Goal: Check status: Check status

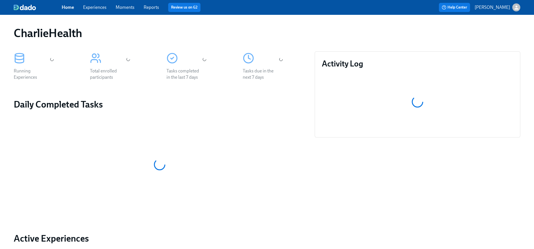
click at [91, 8] on link "Experiences" at bounding box center [94, 7] width 23 height 5
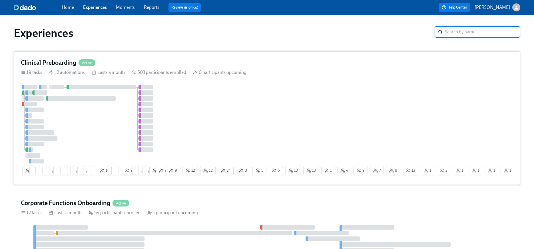
click at [198, 74] on div "0 participants upcoming" at bounding box center [219, 72] width 53 height 6
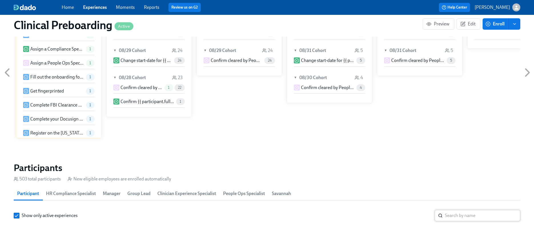
scroll to position [563, 0]
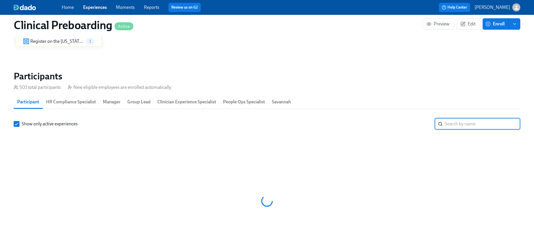
click at [461, 123] on input "search" at bounding box center [482, 123] width 75 height 11
type input "[PERSON_NAME]"
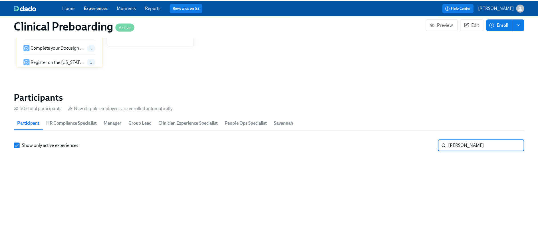
scroll to position [582, 0]
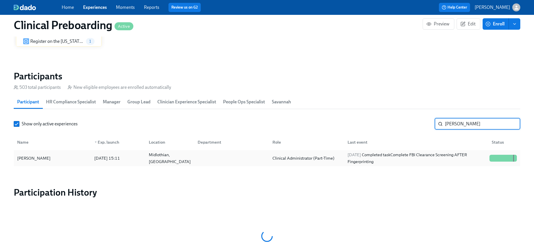
click at [73, 158] on div "[PERSON_NAME]" at bounding box center [52, 157] width 75 height 11
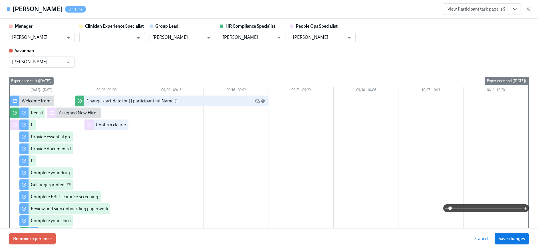
click at [477, 13] on link "View Participant task page" at bounding box center [476, 8] width 67 height 11
drag, startPoint x: 313, startPoint y: 39, endPoint x: 331, endPoint y: 33, distance: 18.9
click at [313, 39] on input "[PERSON_NAME]" at bounding box center [319, 37] width 52 height 11
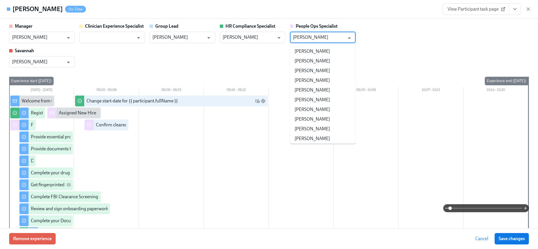
scroll to position [57689, 0]
click at [518, 9] on button "View task page" at bounding box center [515, 8] width 12 height 11
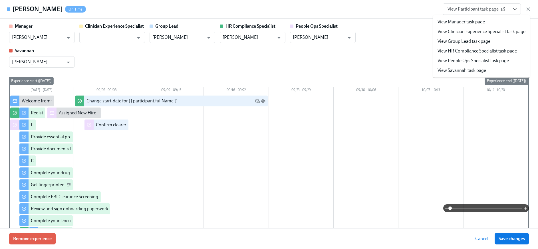
click at [470, 61] on link "View People Ops Specialist task page" at bounding box center [473, 61] width 71 height 6
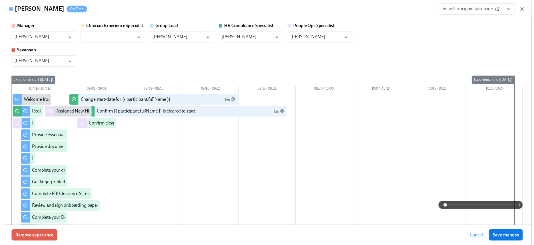
scroll to position [0, 7155]
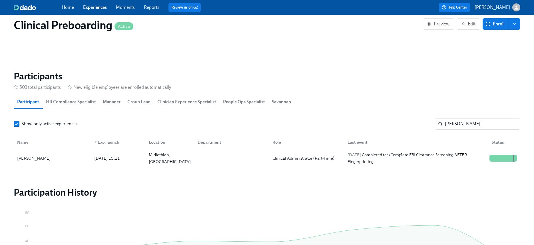
scroll to position [0, 7151]
click at [97, 9] on link "Experiences" at bounding box center [95, 7] width 24 height 5
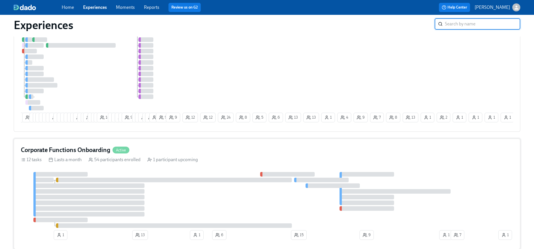
scroll to position [88, 0]
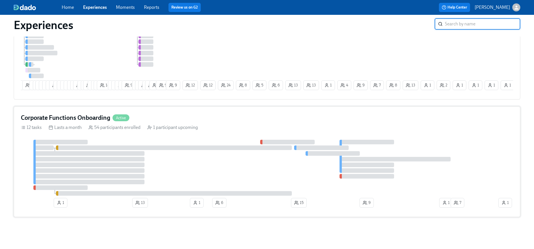
click at [183, 110] on div "Corporate Functions Onboarding Active 12 tasks Lasts a month 54 participants en…" at bounding box center [267, 161] width 506 height 111
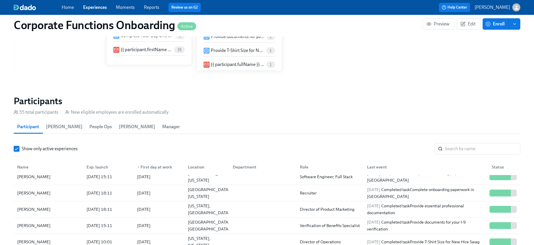
scroll to position [493, 0]
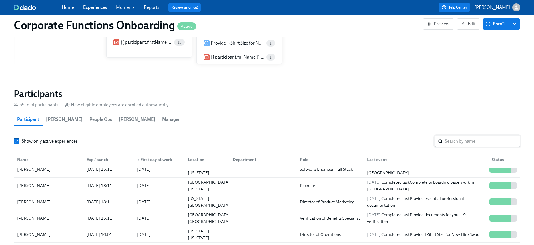
click at [444, 144] on div "​" at bounding box center [477, 141] width 86 height 11
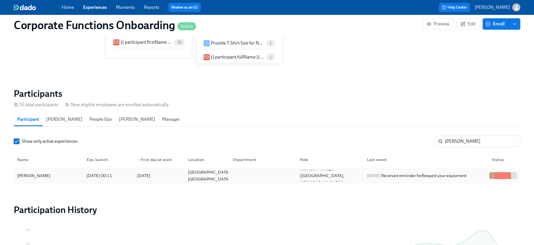
click at [290, 178] on div at bounding box center [261, 175] width 67 height 11
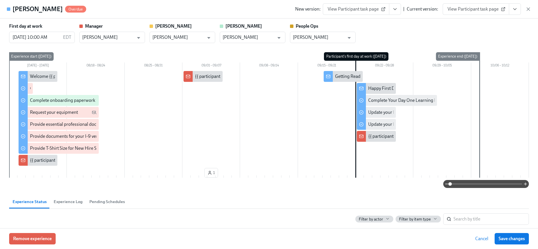
click at [516, 10] on icon "View task page" at bounding box center [515, 9] width 6 height 6
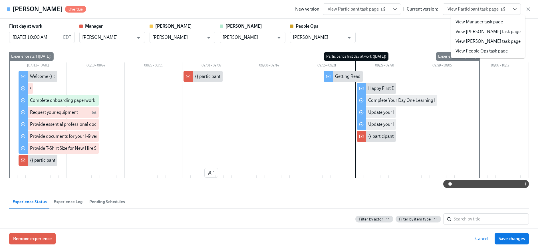
click at [487, 52] on link "View People Ops task page" at bounding box center [482, 51] width 52 height 6
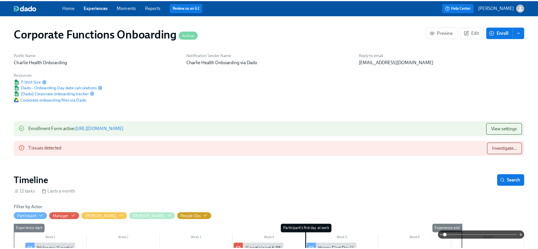
scroll to position [493, 0]
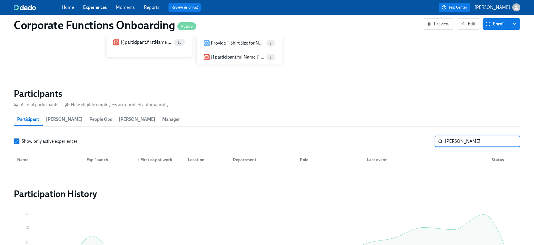
drag, startPoint x: 480, startPoint y: 141, endPoint x: 386, endPoint y: 133, distance: 94.0
click at [386, 133] on section "Participants 55 total participants New eligible employees are enrolled automati…" at bounding box center [267, 129] width 506 height 82
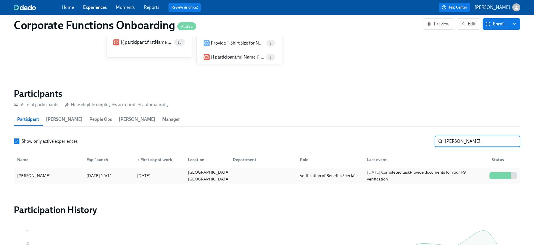
type input "[PERSON_NAME]"
click at [345, 170] on div "Verification of Benefits Specialist" at bounding box center [328, 175] width 67 height 11
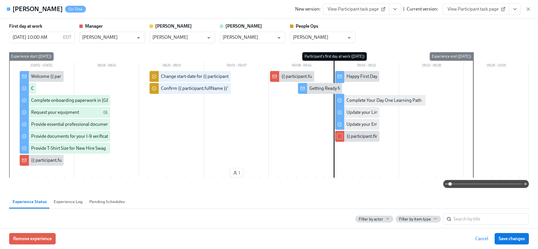
click at [513, 7] on icon "View task page" at bounding box center [515, 9] width 6 height 6
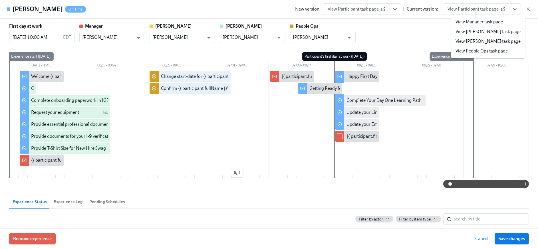
click at [491, 52] on link "View People Ops task page" at bounding box center [482, 51] width 52 height 6
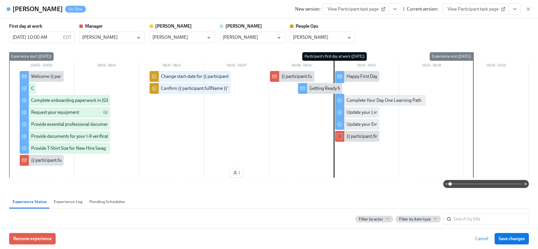
click at [515, 8] on icon "View task page" at bounding box center [515, 9] width 6 height 6
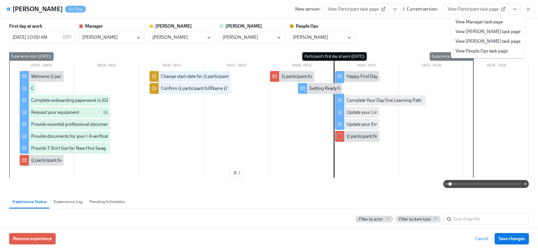
click at [495, 52] on link "View People Ops task page" at bounding box center [482, 51] width 52 height 6
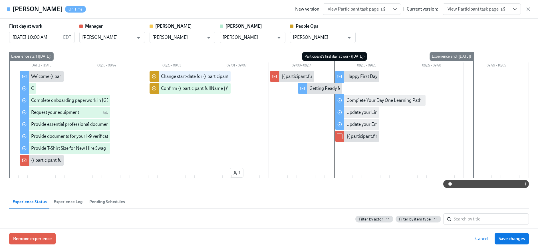
scroll to position [0, 3548]
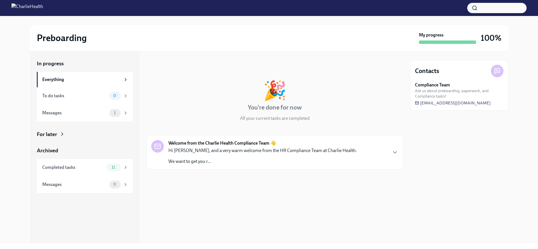
click at [260, 106] on h4 "You're done for now" at bounding box center [275, 107] width 54 height 9
click at [88, 97] on div "To do tasks" at bounding box center [74, 96] width 65 height 6
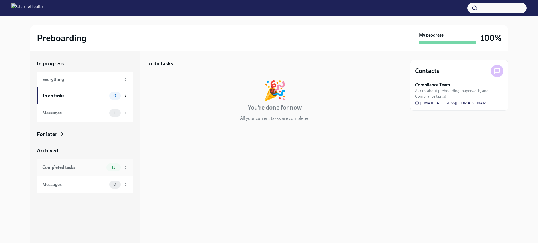
click at [96, 170] on div "Completed tasks" at bounding box center [73, 167] width 62 height 6
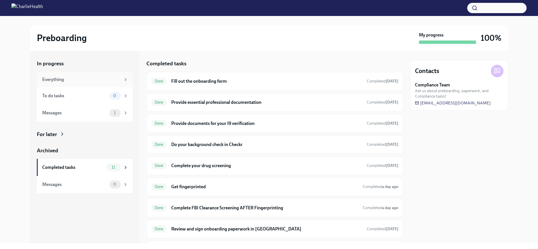
click at [81, 80] on div "Everything" at bounding box center [81, 79] width 78 height 6
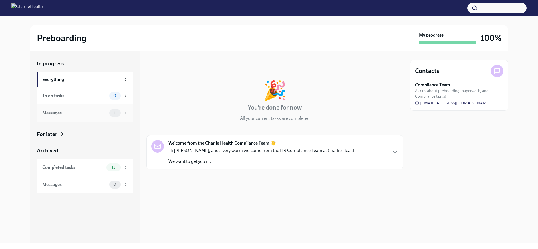
click at [89, 109] on div "Messages 1" at bounding box center [85, 113] width 86 height 8
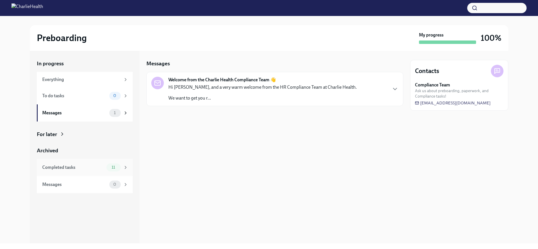
click at [88, 164] on div "Completed tasks" at bounding box center [73, 167] width 62 height 6
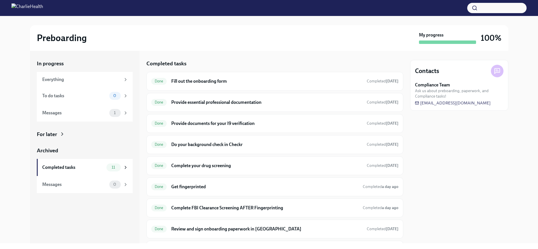
click at [46, 136] on div "For later" at bounding box center [47, 134] width 20 height 7
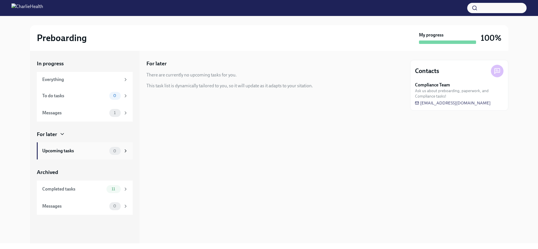
click at [60, 152] on div "Upcoming tasks" at bounding box center [74, 151] width 65 height 6
click at [103, 151] on div "Upcoming tasks" at bounding box center [74, 151] width 65 height 6
click at [122, 149] on div "0" at bounding box center [118, 151] width 19 height 8
click at [98, 109] on div "Messages 1" at bounding box center [85, 113] width 86 height 8
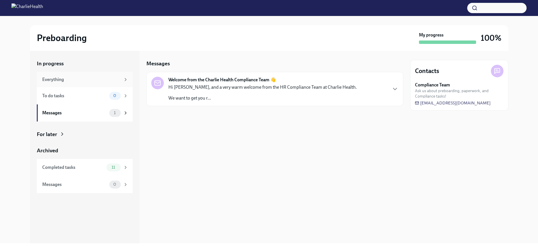
click at [85, 73] on div "Everything" at bounding box center [85, 79] width 96 height 15
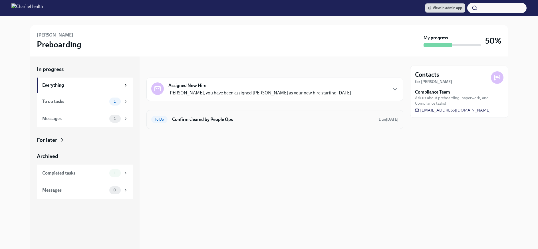
click at [205, 121] on h6 "Confirm cleared by People Ops" at bounding box center [273, 119] width 202 height 6
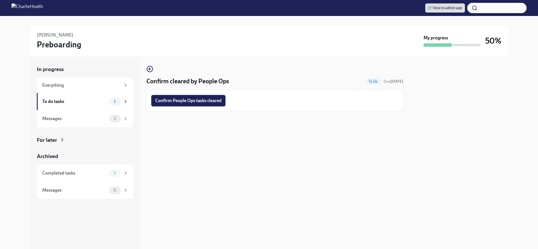
click at [195, 99] on span "Confirm People Ops tasks cleared" at bounding box center [188, 101] width 66 height 6
